Goal: Task Accomplishment & Management: Manage account settings

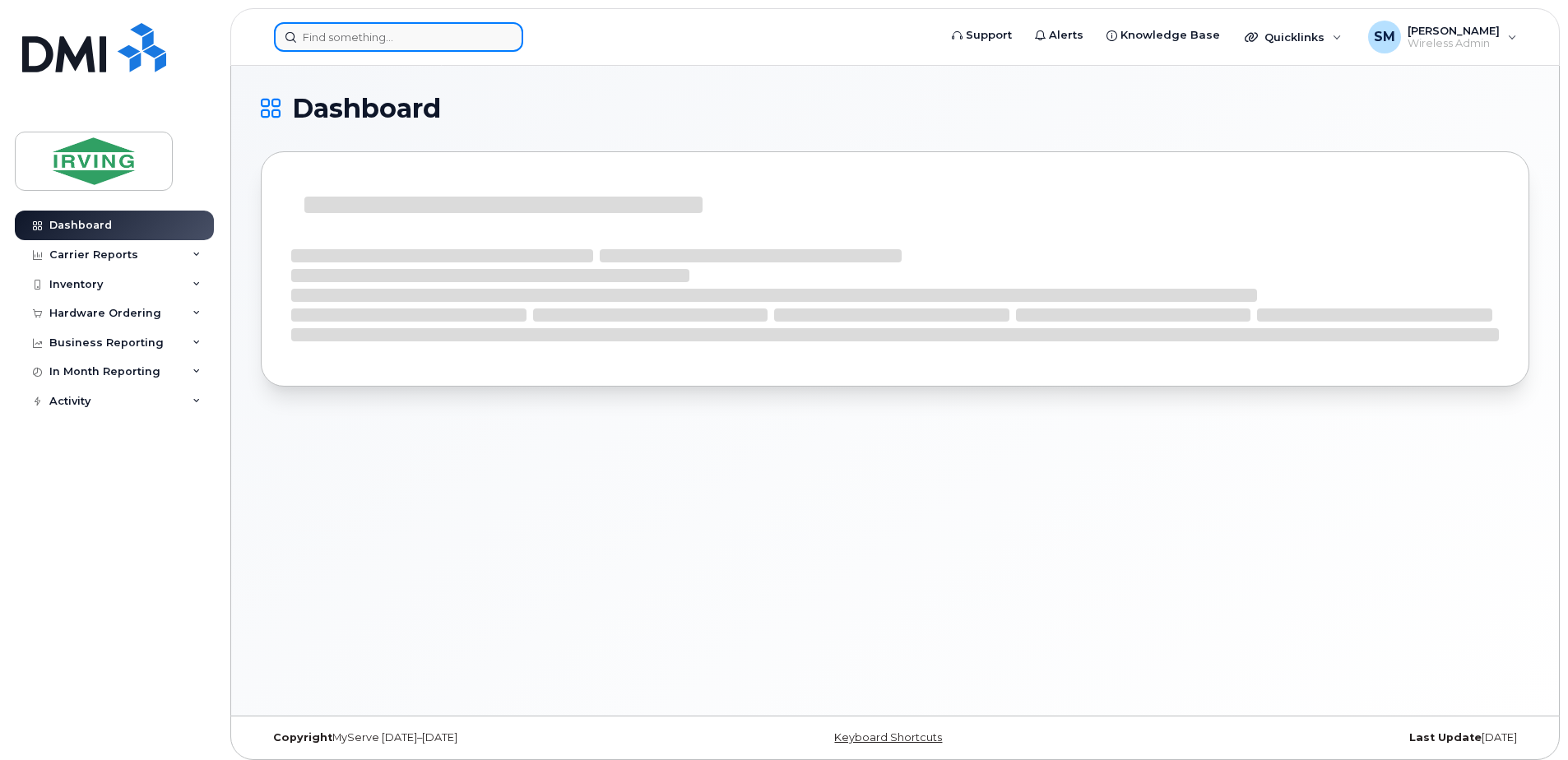
click at [423, 39] on input at bounding box center [398, 37] width 250 height 30
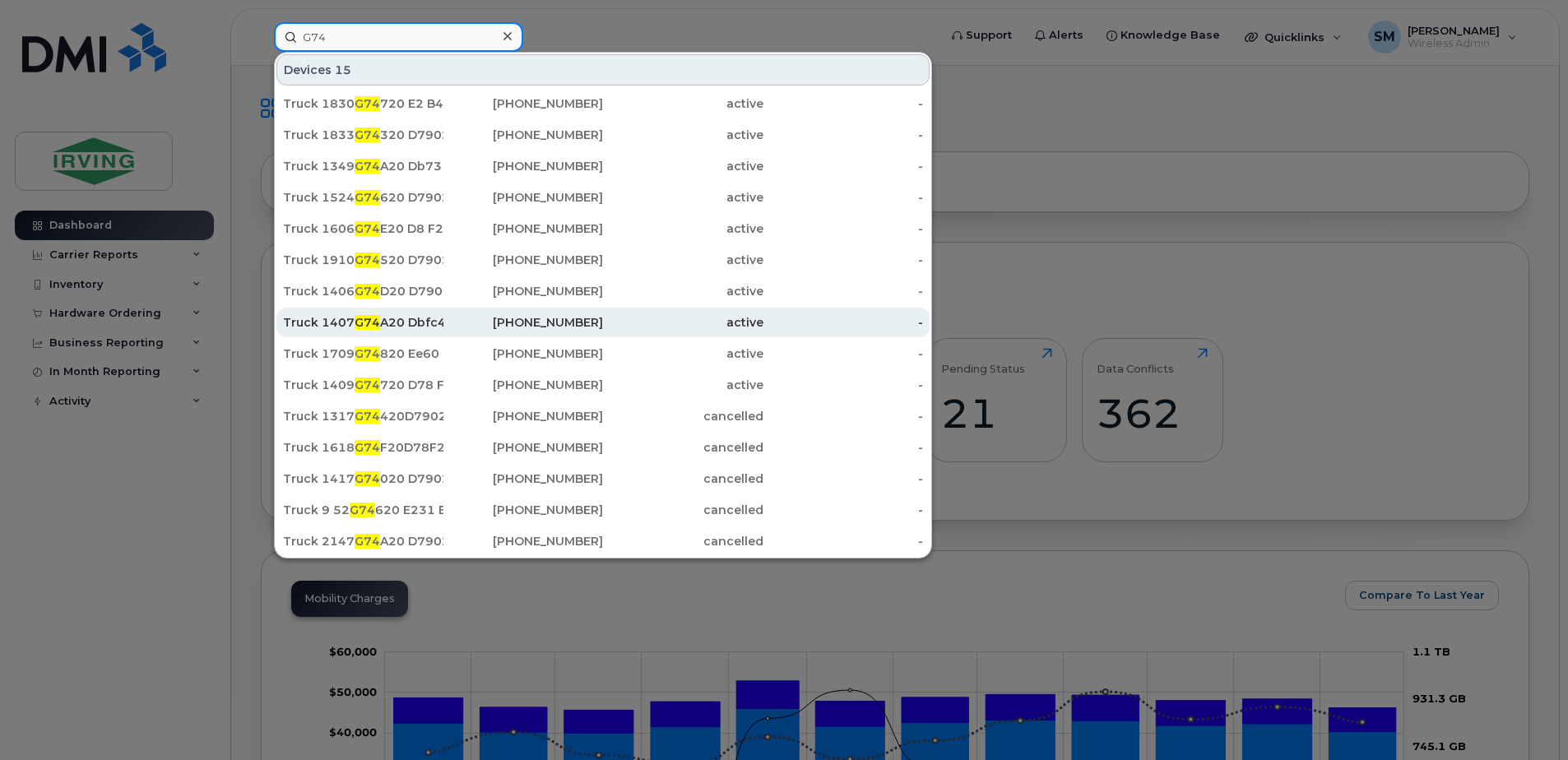
type input "G74"
click at [400, 325] on div "Truck 1407 G74 A20 Dbfc49" at bounding box center [363, 323] width 160 height 16
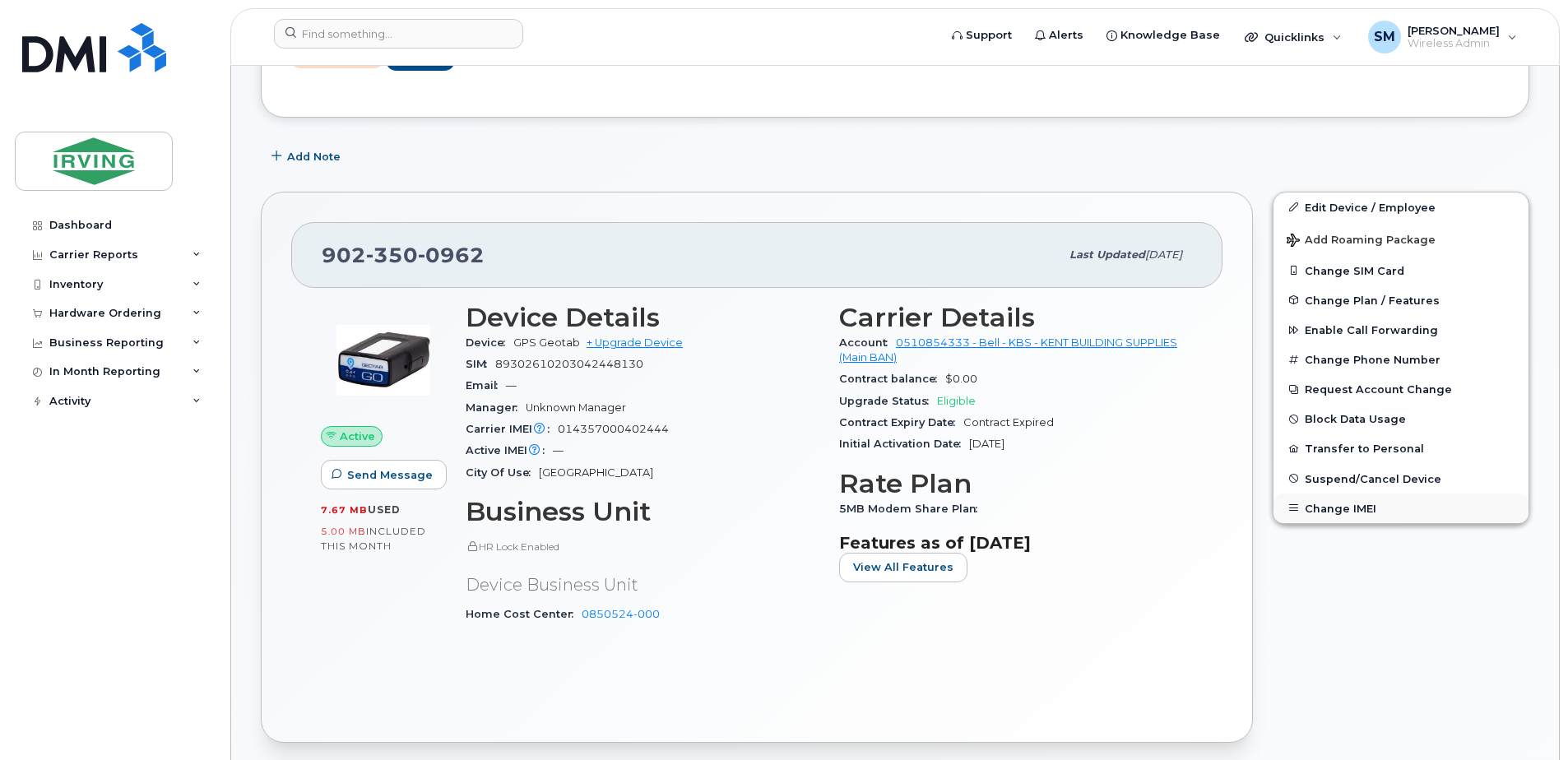
scroll to position [247, 0]
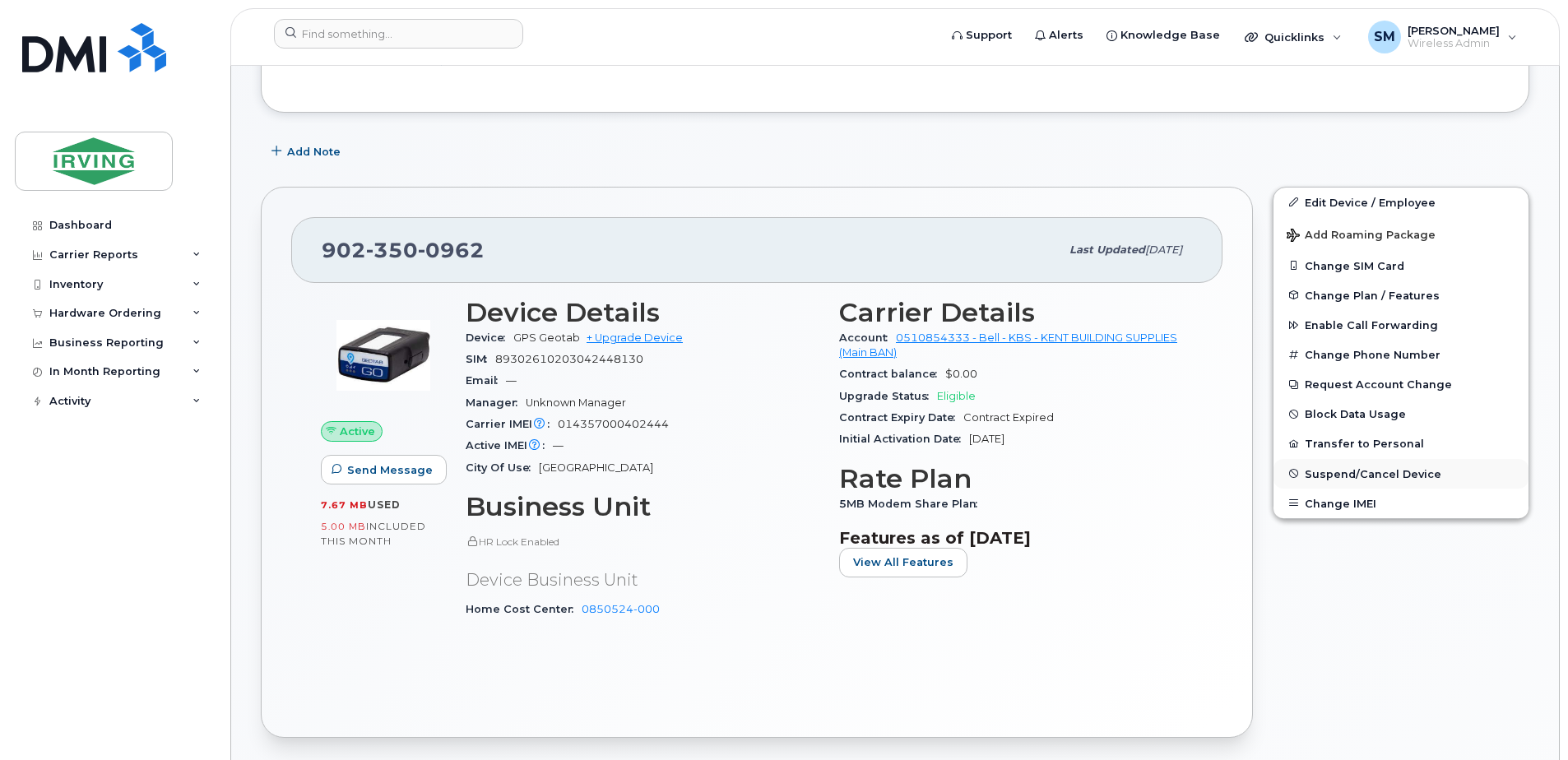
click at [1328, 468] on span "Suspend/Cancel Device" at bounding box center [1373, 473] width 137 height 13
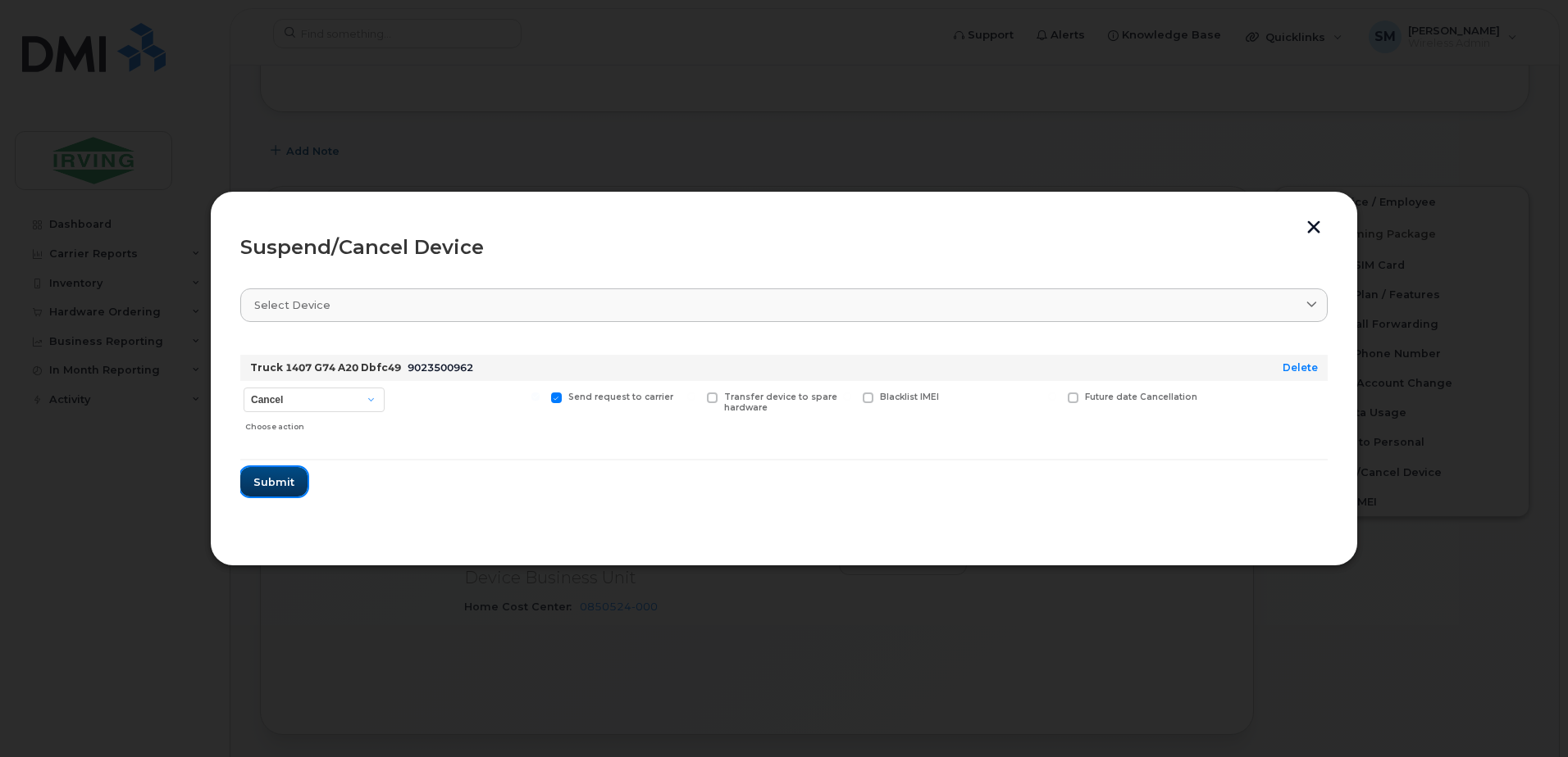
click at [298, 478] on button "Submit" at bounding box center [273, 481] width 67 height 30
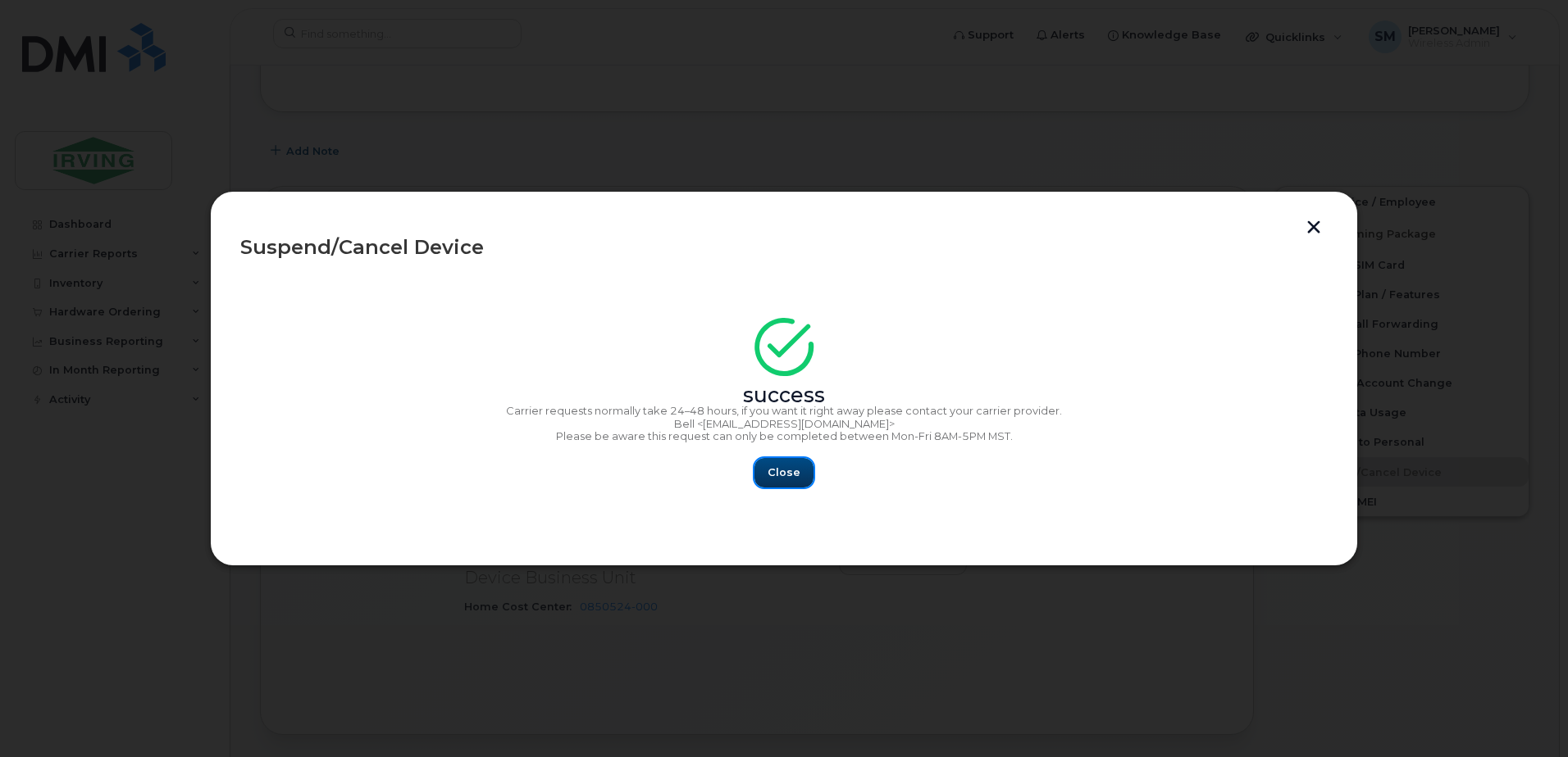
drag, startPoint x: 793, startPoint y: 467, endPoint x: 195, endPoint y: 449, distance: 598.3
click at [792, 466] on span "Close" at bounding box center [784, 471] width 33 height 15
